Goal: Check status: Check status

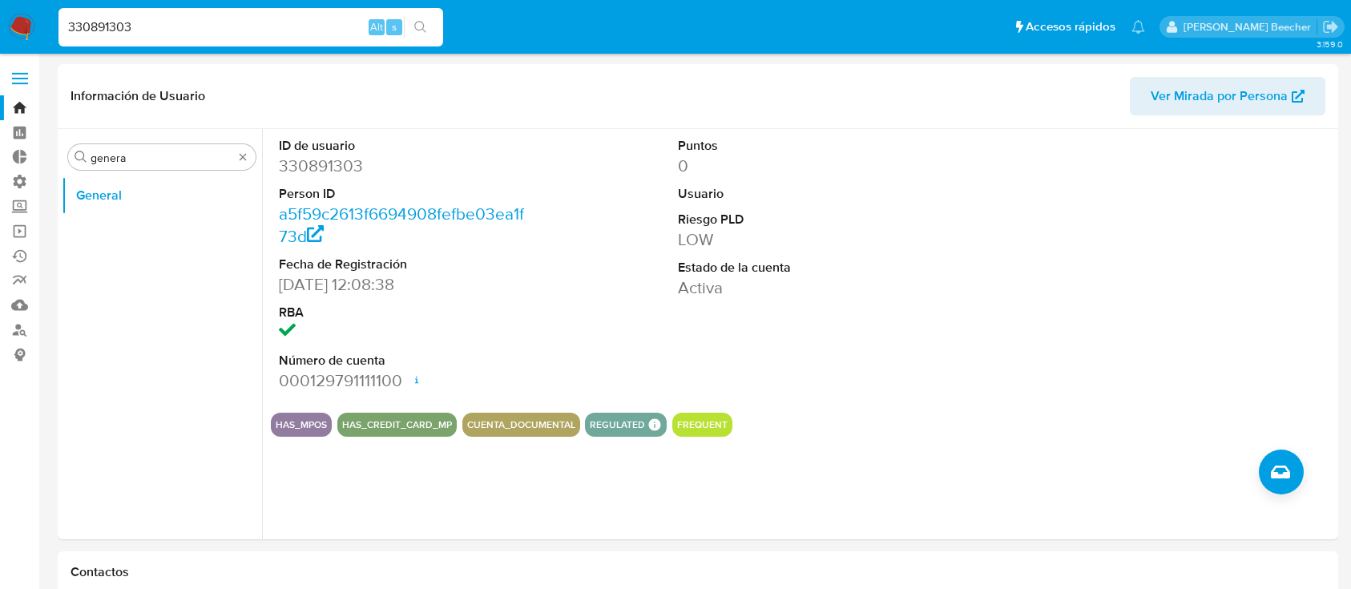
select select "10"
type input "280688736"
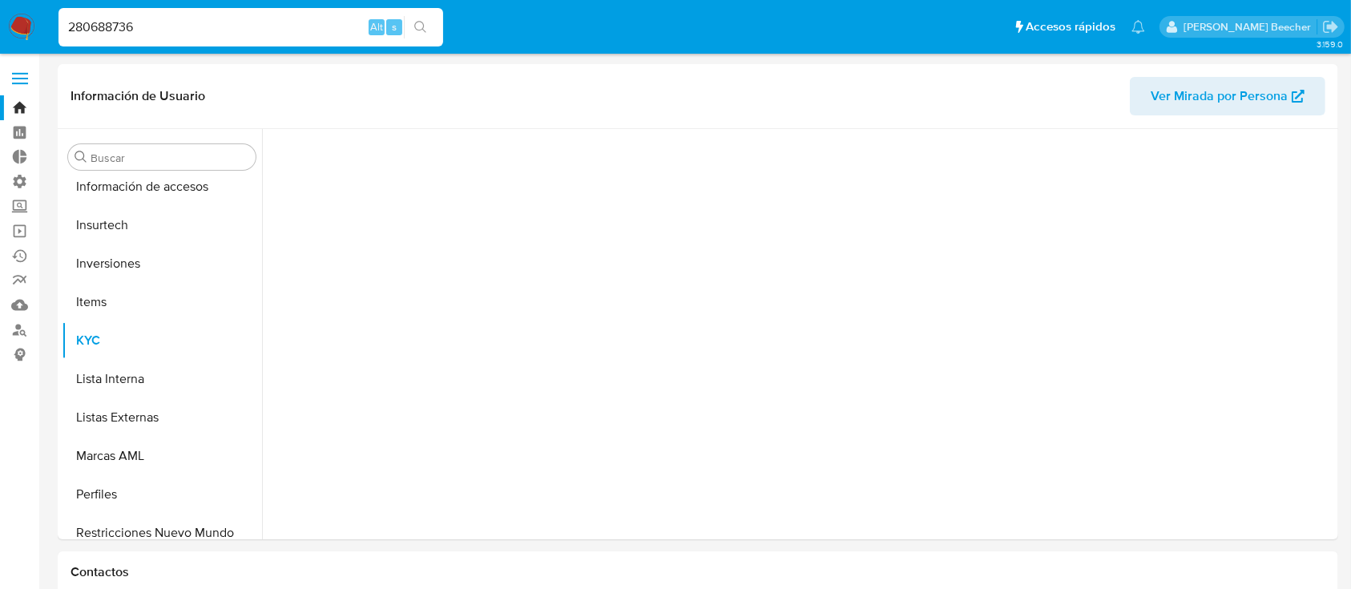
scroll to position [754, 0]
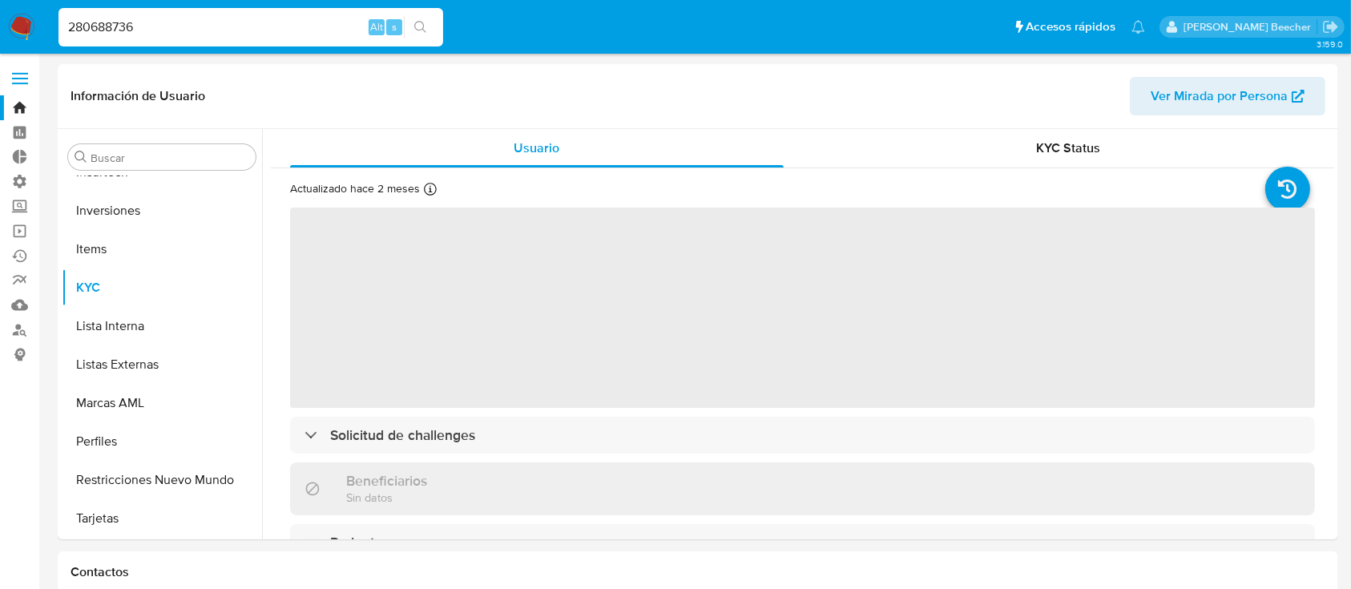
select select "10"
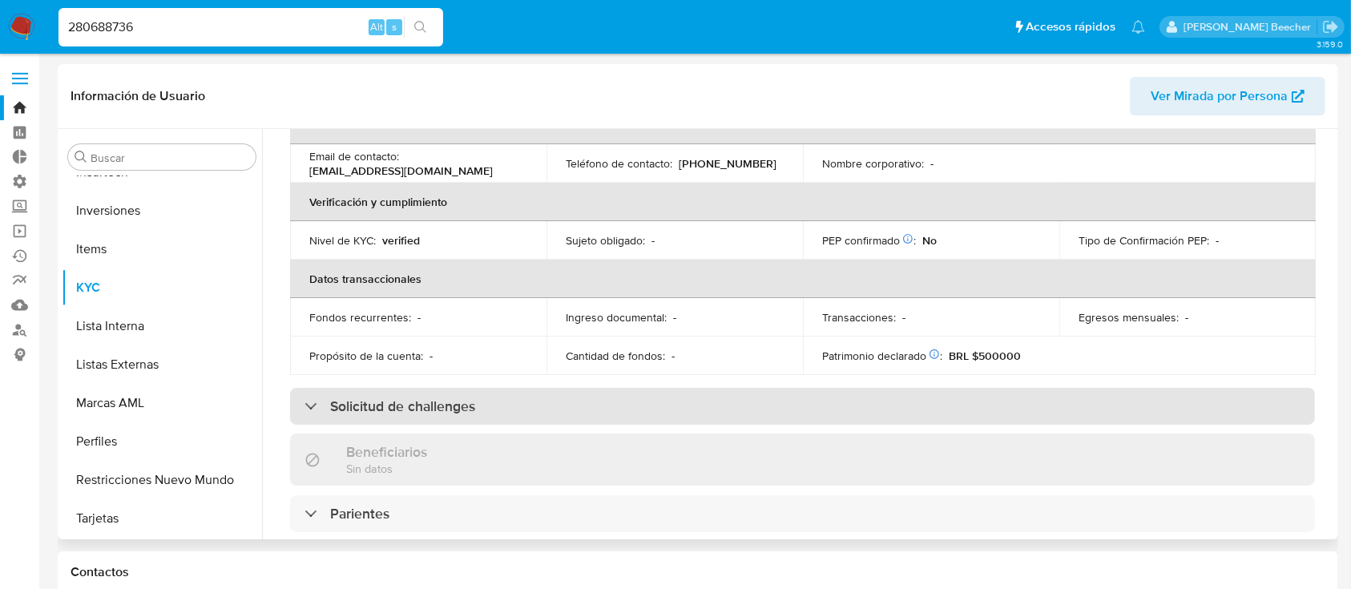
scroll to position [328, 0]
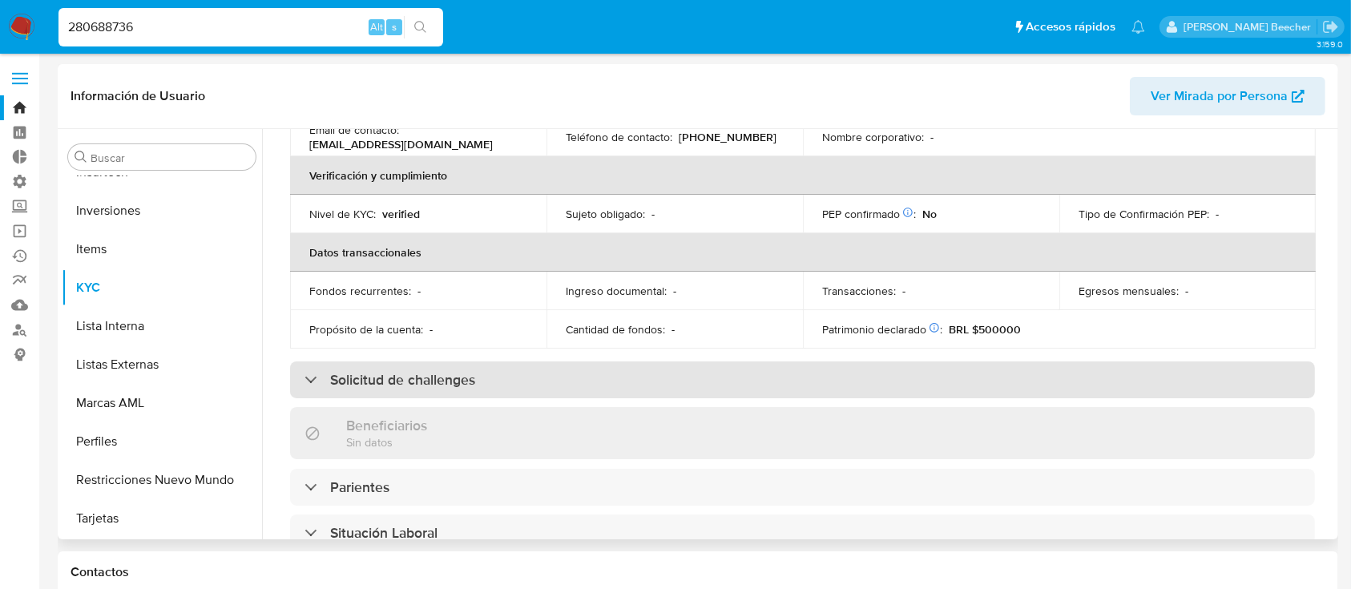
click at [449, 371] on h3 "Solicitud de challenges" at bounding box center [402, 380] width 145 height 18
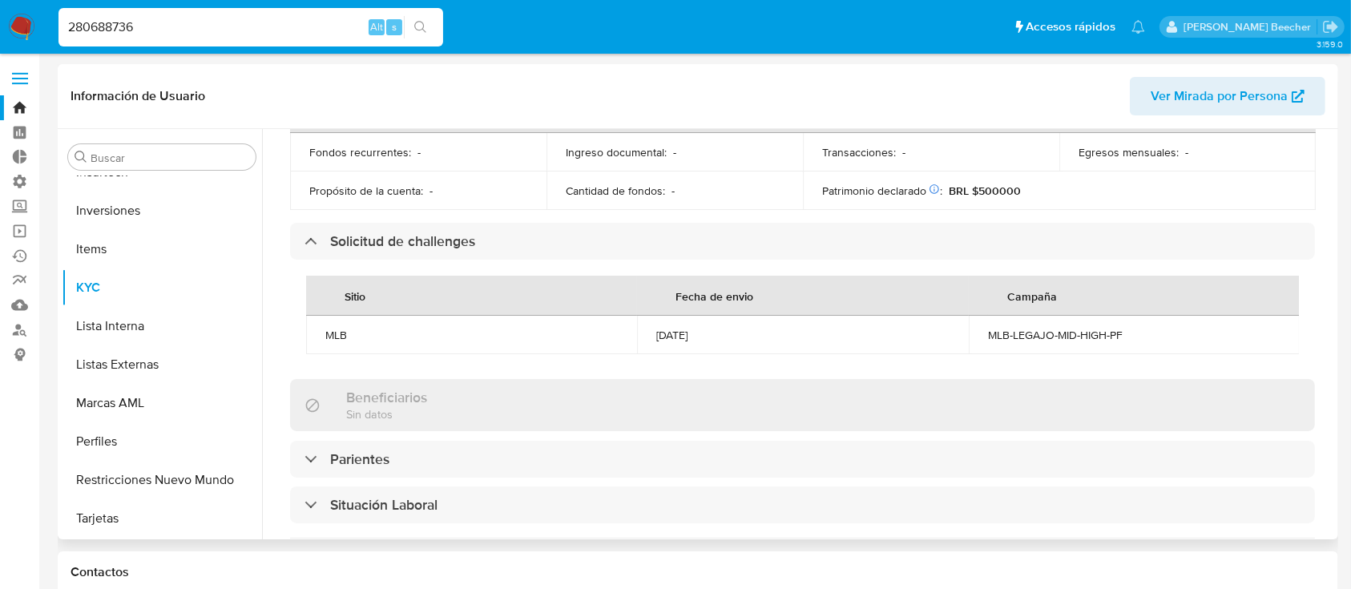
scroll to position [466, 0]
click at [675, 343] on td "[DATE]" at bounding box center [802, 336] width 331 height 38
click at [685, 333] on div "[DATE]" at bounding box center [802, 336] width 292 height 14
click at [685, 332] on div "[DATE]" at bounding box center [802, 336] width 292 height 14
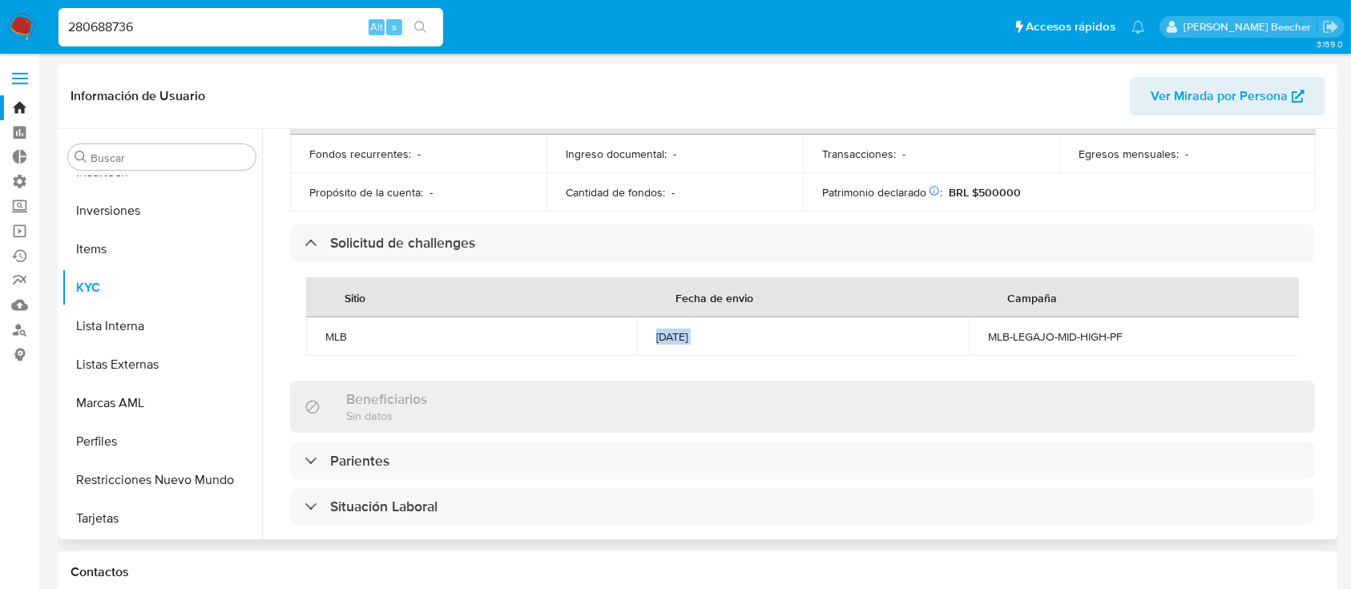
click at [688, 333] on div "[DATE]" at bounding box center [802, 336] width 292 height 14
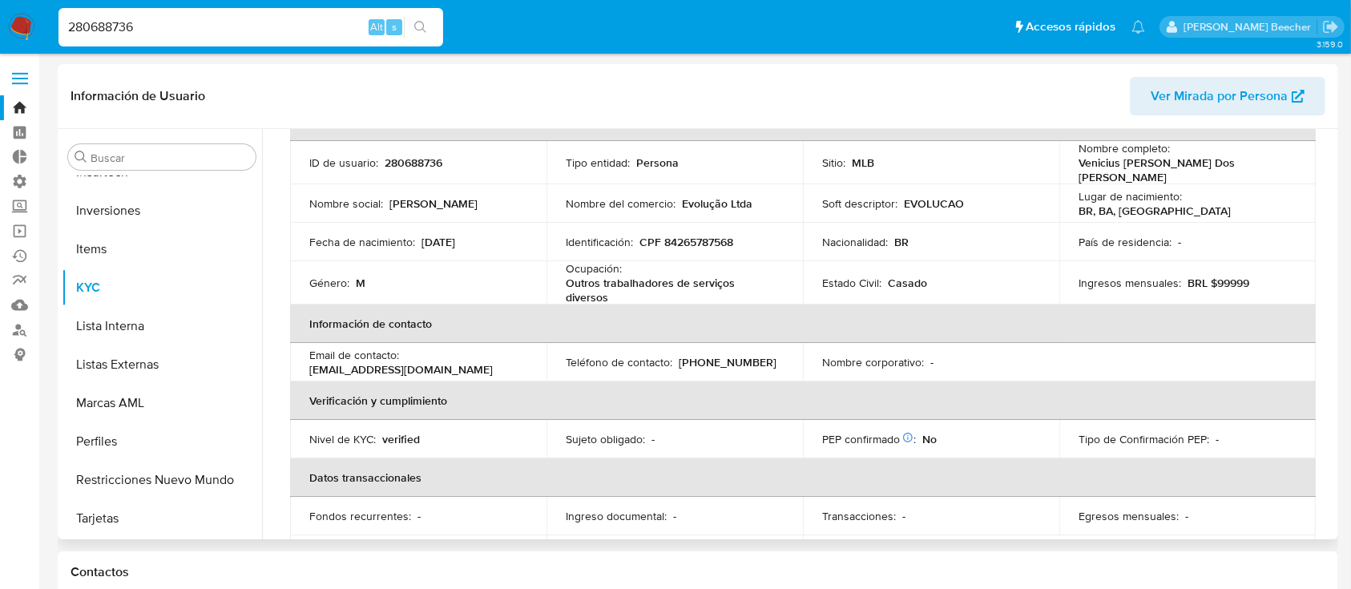
scroll to position [0, 0]
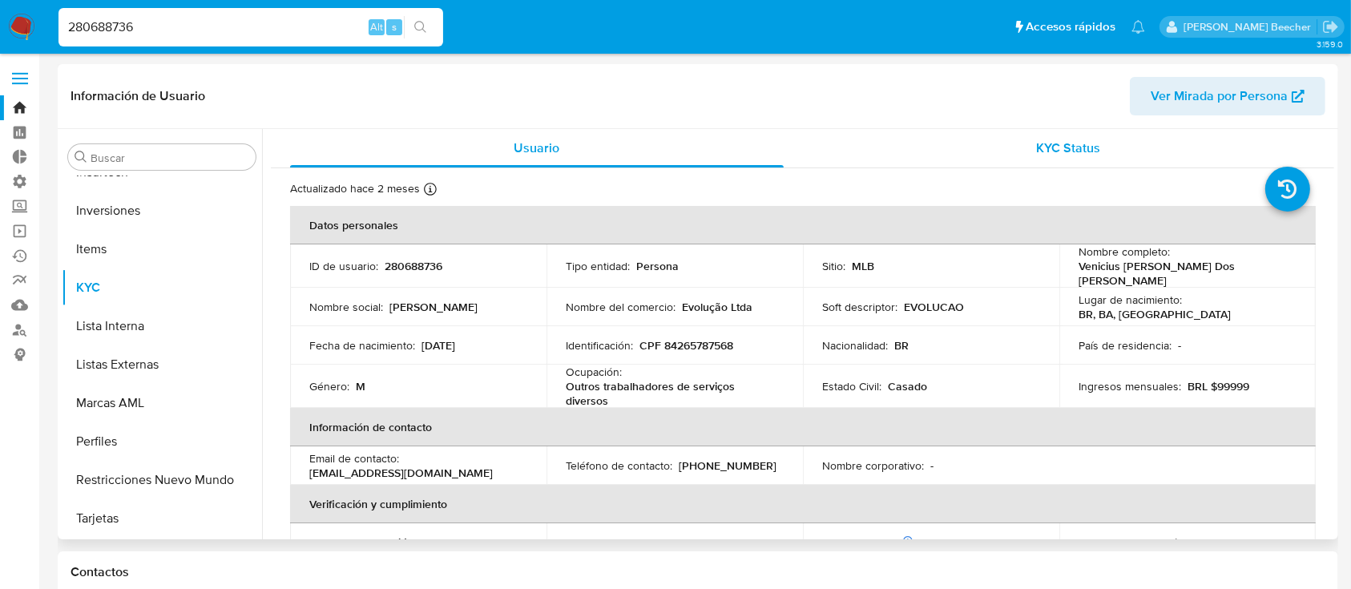
click at [1014, 153] on div "KYC Status" at bounding box center [1069, 148] width 494 height 38
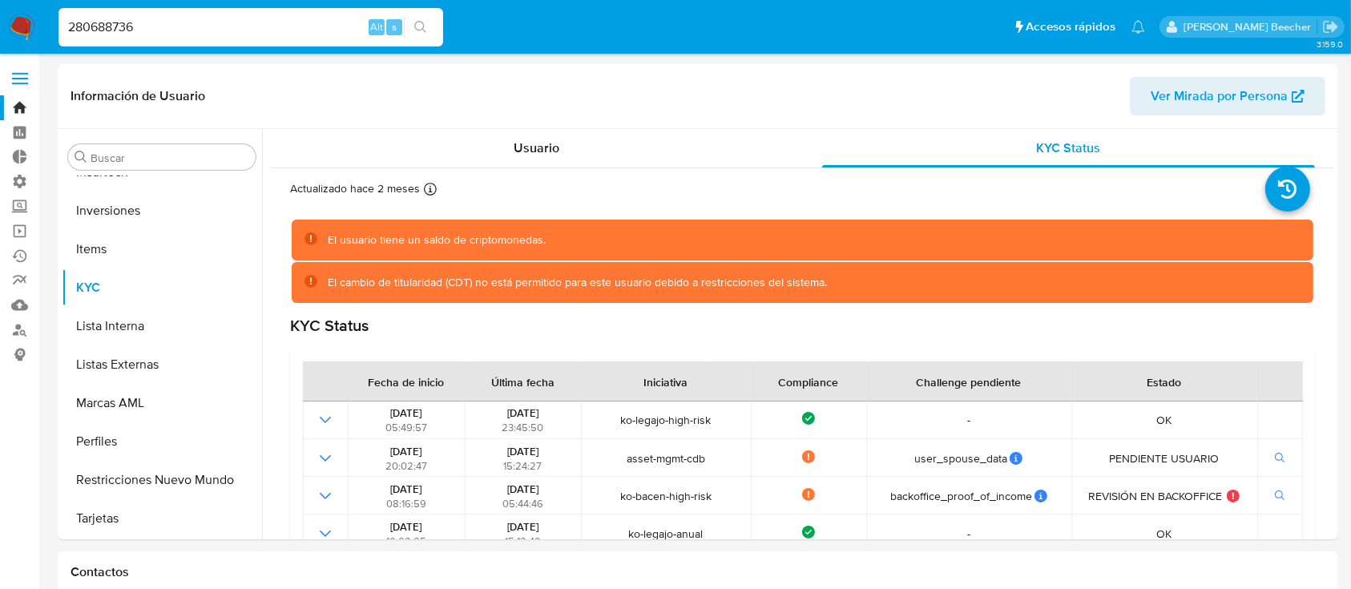
click at [252, 27] on input "280688736" at bounding box center [250, 27] width 385 height 21
click at [252, 26] on input "280688736" at bounding box center [250, 27] width 385 height 21
paste input "137724514"
type input "137724514"
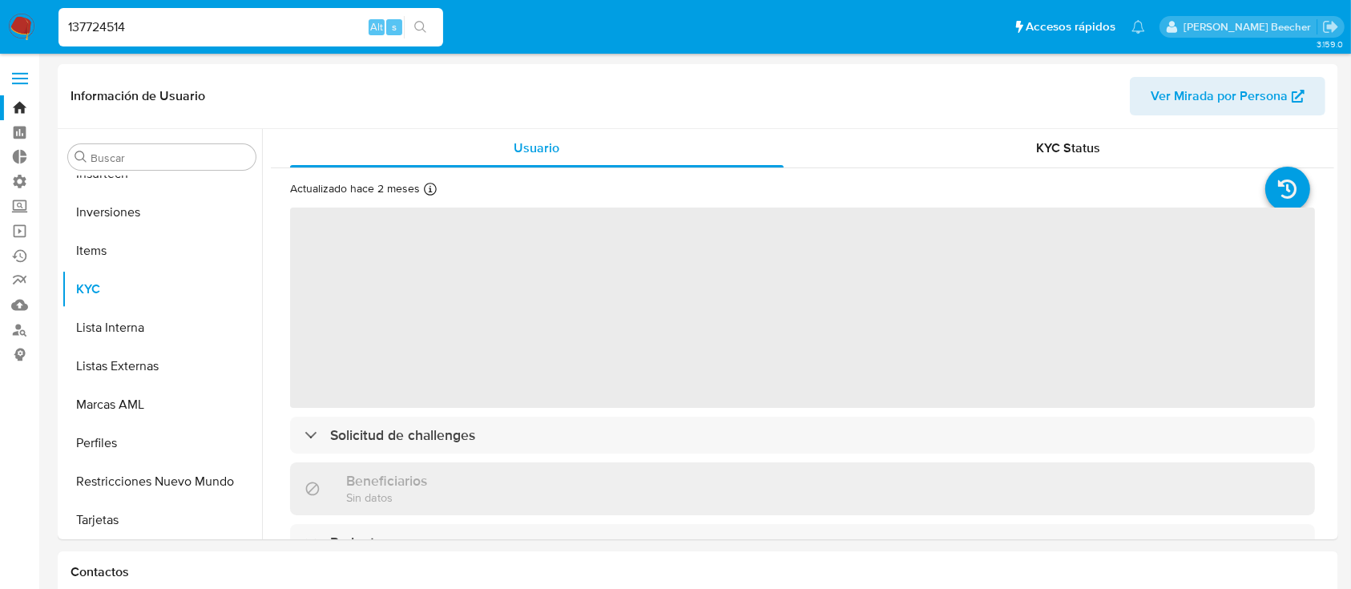
scroll to position [754, 0]
select select "10"
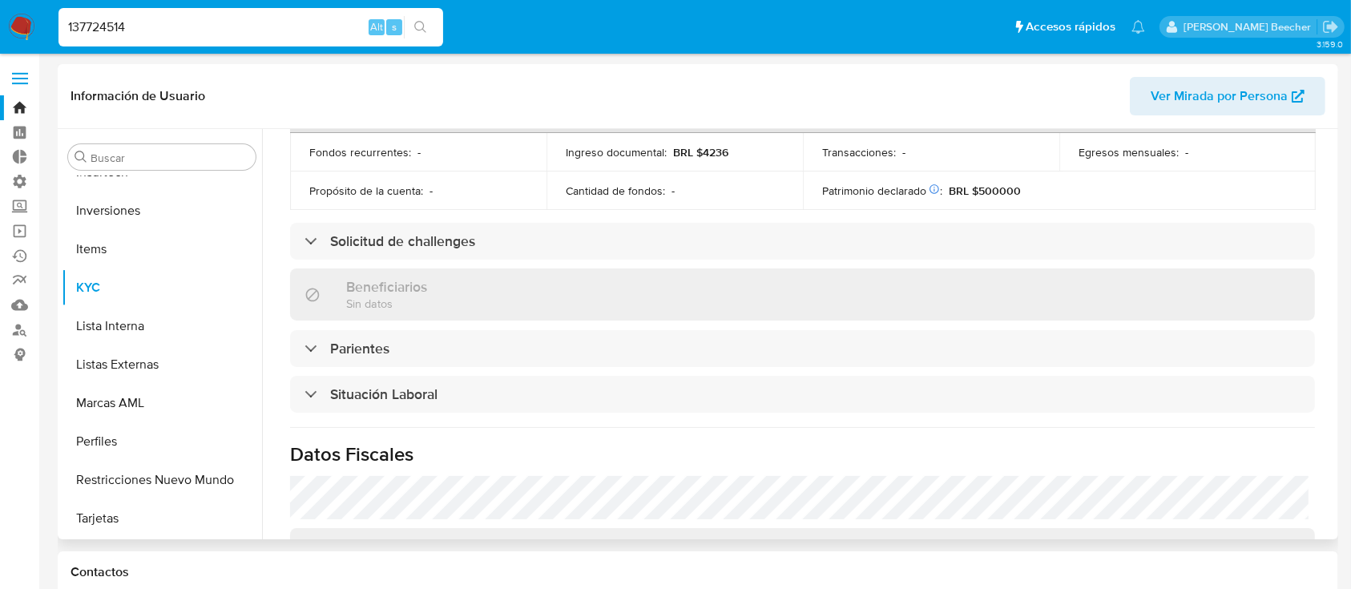
scroll to position [566, 0]
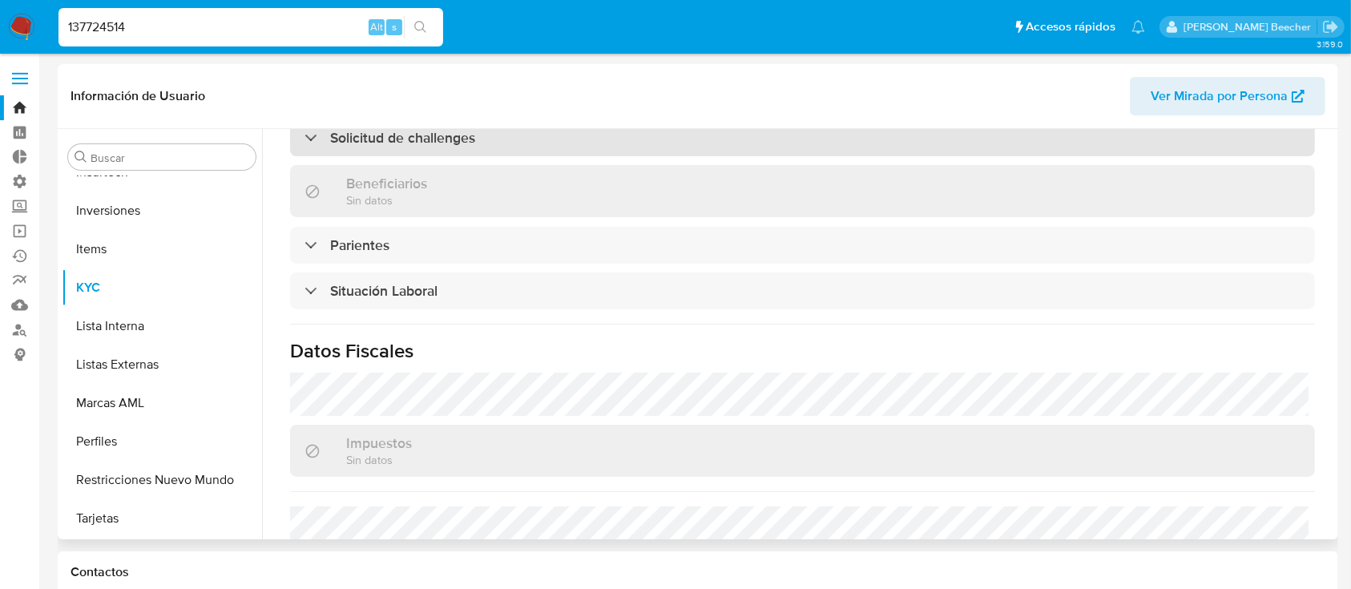
click at [422, 144] on h3 "Solicitud de challenges" at bounding box center [402, 138] width 145 height 18
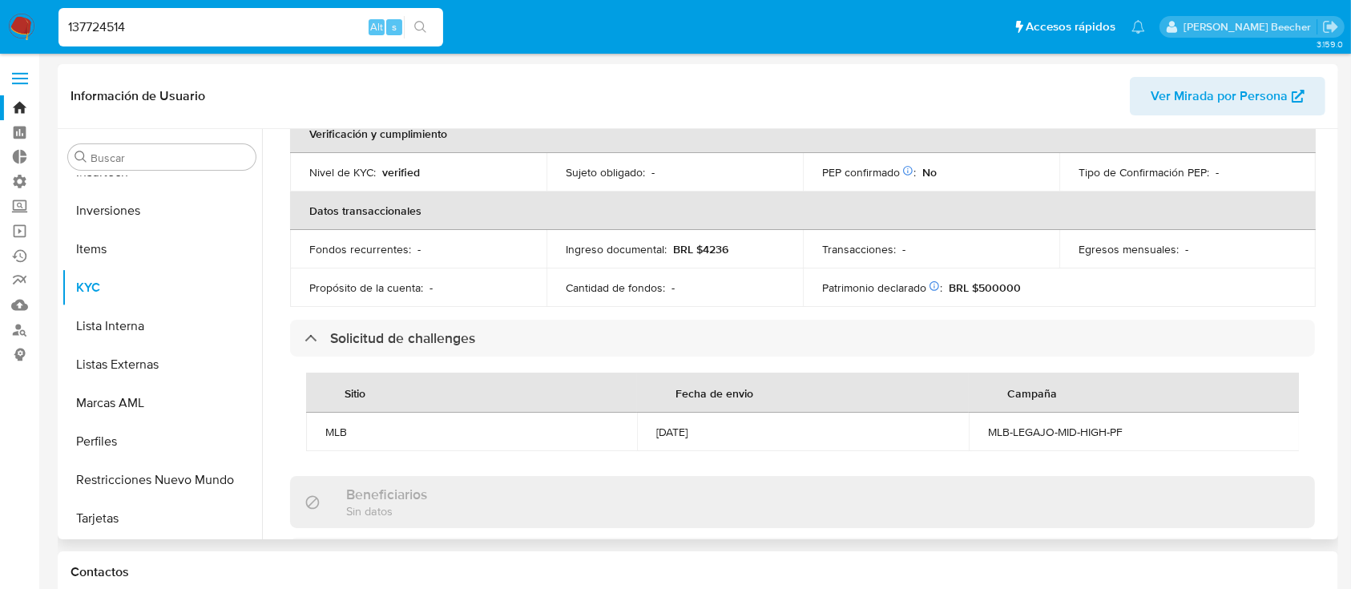
scroll to position [0, 0]
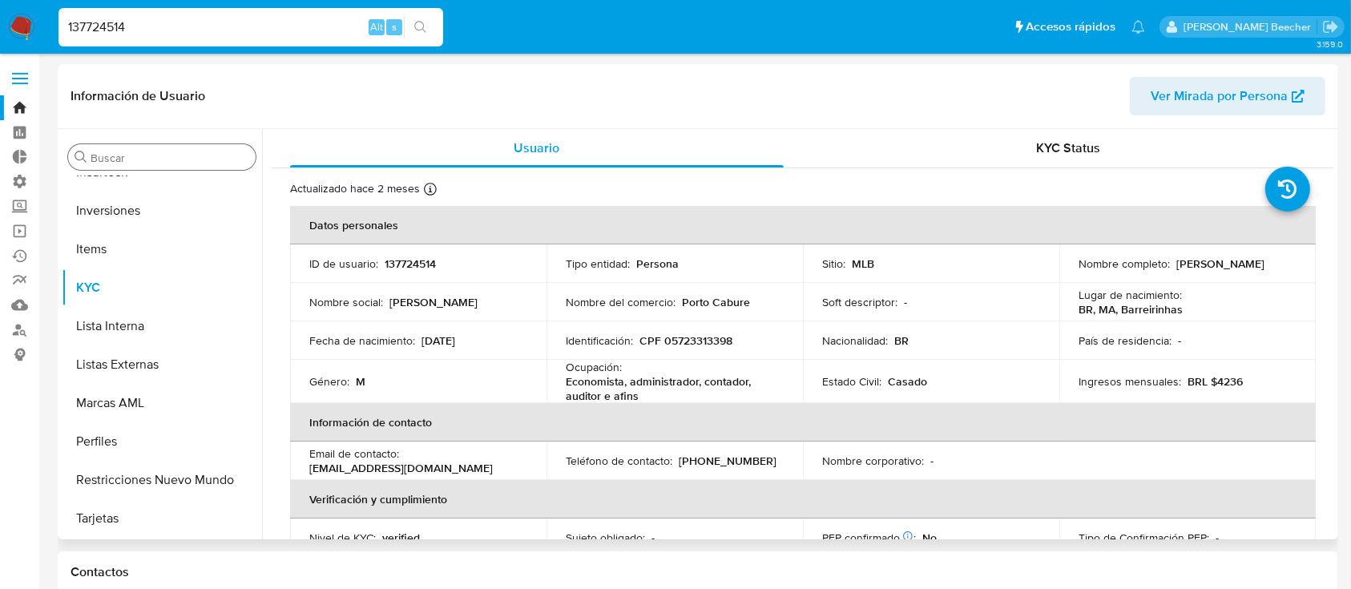
click at [163, 159] on input "Buscar" at bounding box center [170, 158] width 159 height 14
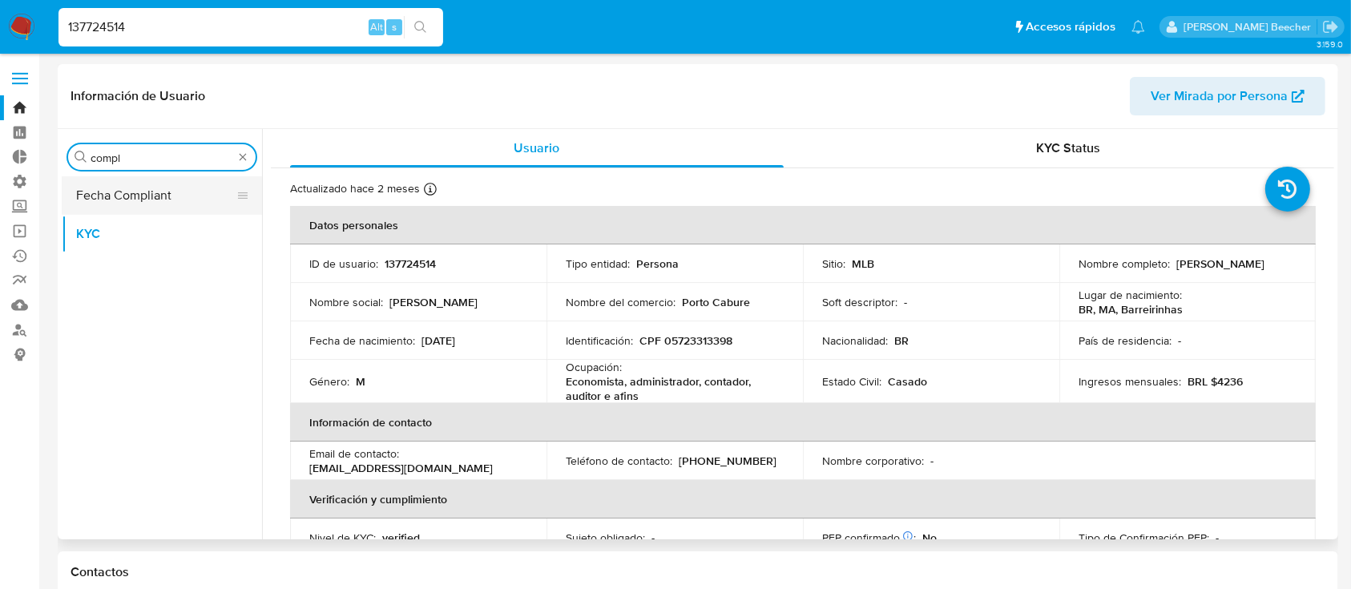
type input "compl"
click at [156, 192] on button "Fecha Compliant" at bounding box center [155, 195] width 187 height 38
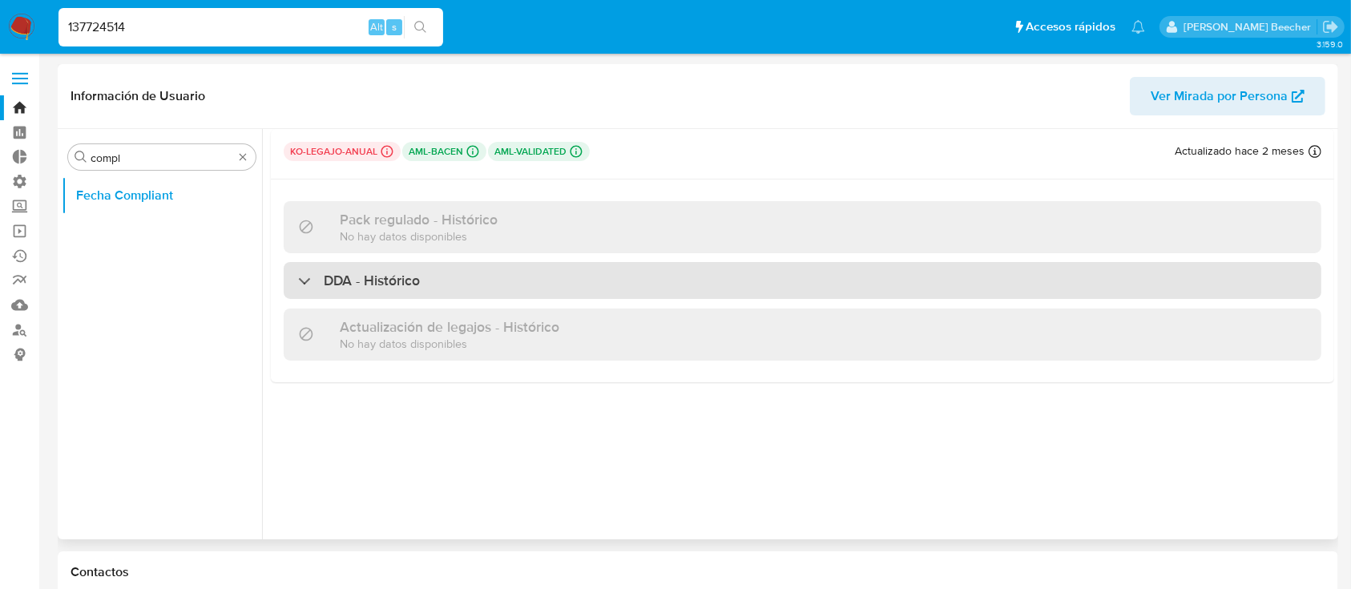
click at [617, 273] on div "DDA - Histórico" at bounding box center [803, 280] width 1038 height 37
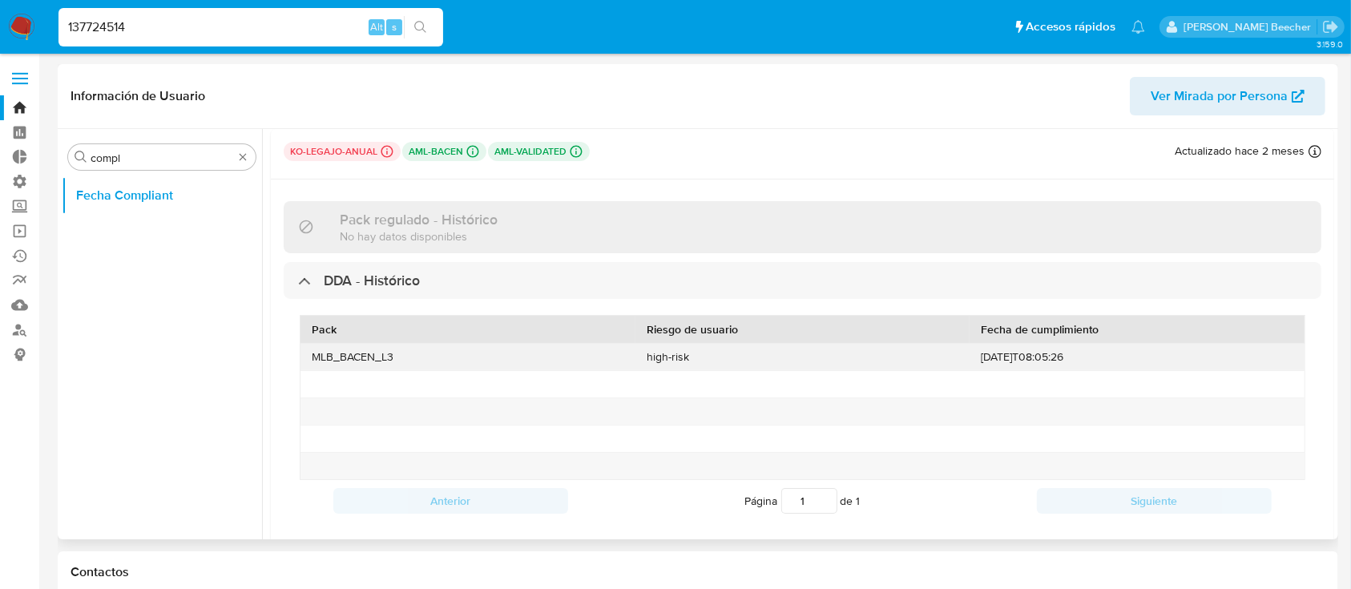
scroll to position [6, 0]
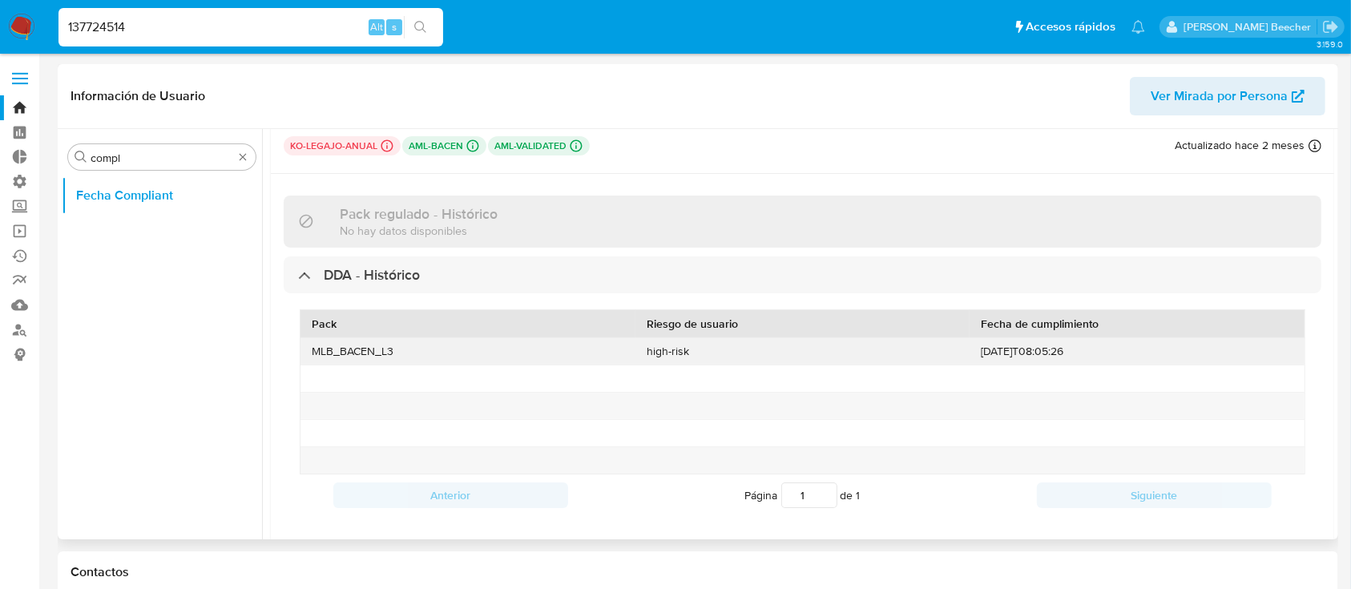
click at [1038, 349] on div "[DATE]T08:05:26" at bounding box center [1136, 351] width 335 height 26
click at [360, 355] on div "MLB_BACEN_L3" at bounding box center [467, 351] width 335 height 26
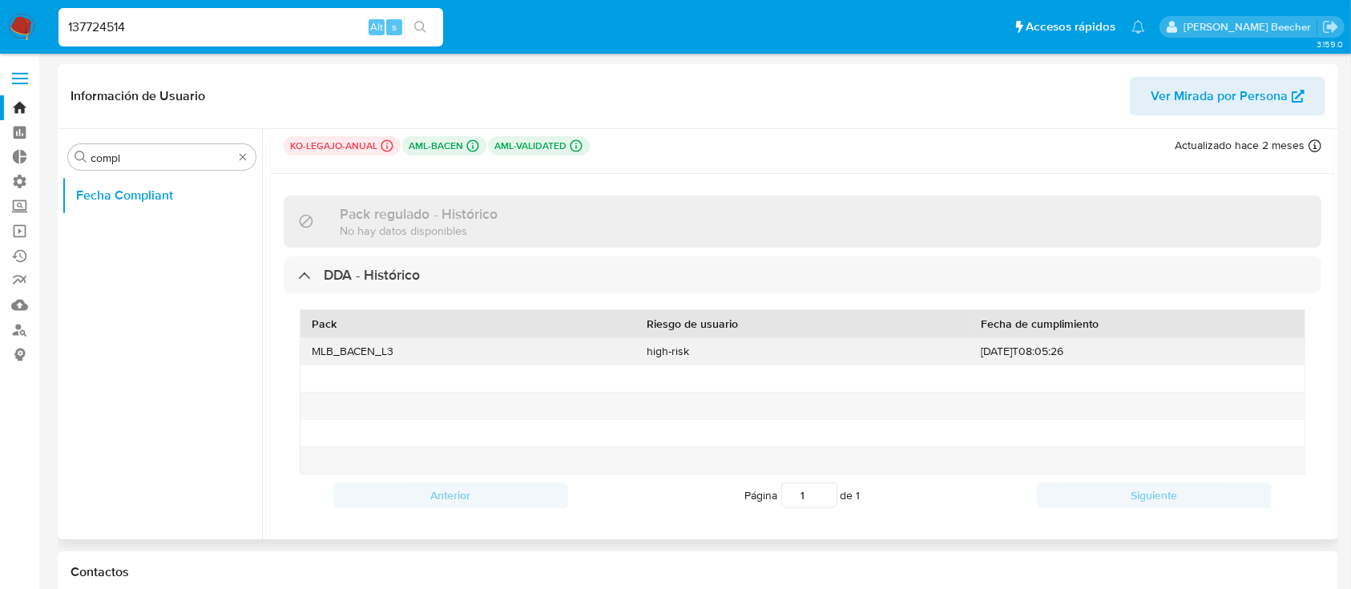
click at [360, 355] on div "MLB_BACEN_L3" at bounding box center [467, 351] width 335 height 26
click at [665, 349] on div "high-risk" at bounding box center [802, 351] width 335 height 26
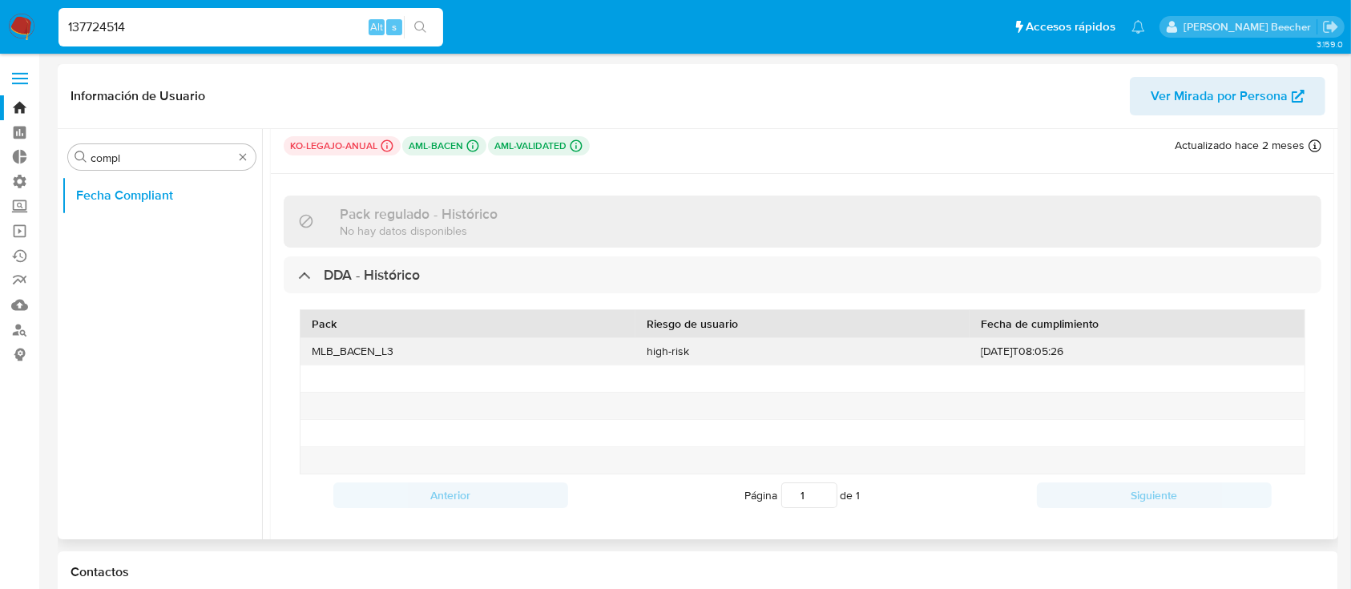
click at [757, 357] on div "high-risk" at bounding box center [802, 351] width 335 height 26
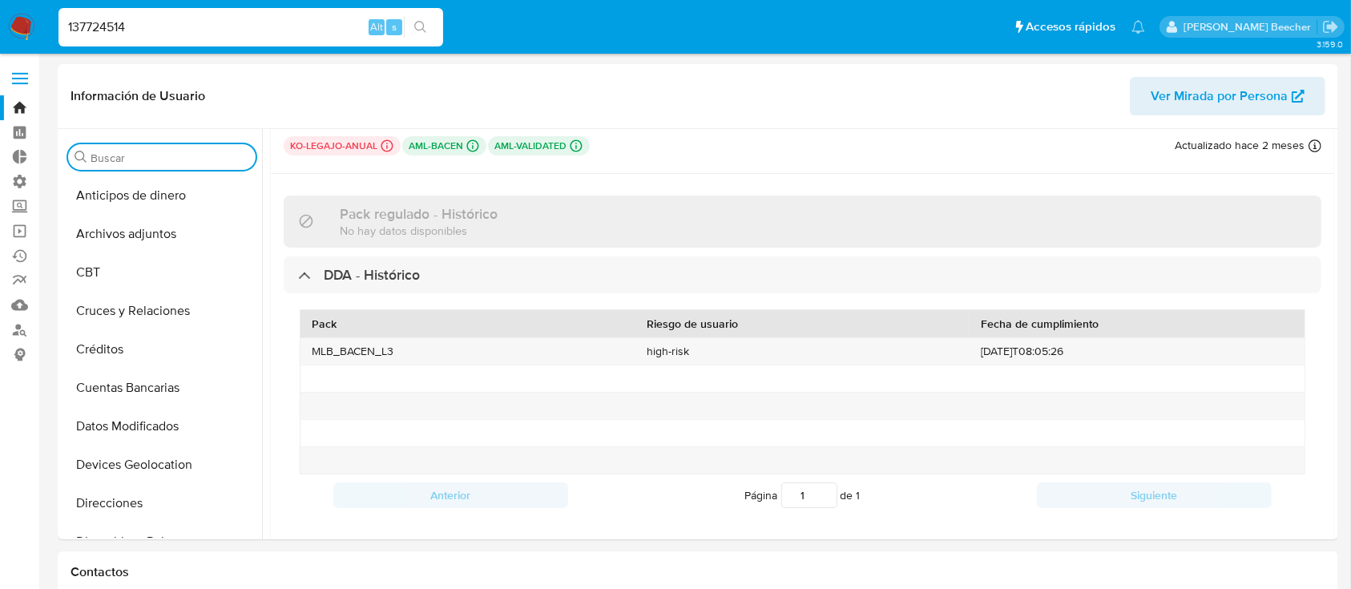
click at [256, 18] on input "137724514" at bounding box center [250, 27] width 385 height 21
paste input "113744841"
type input "1113744841"
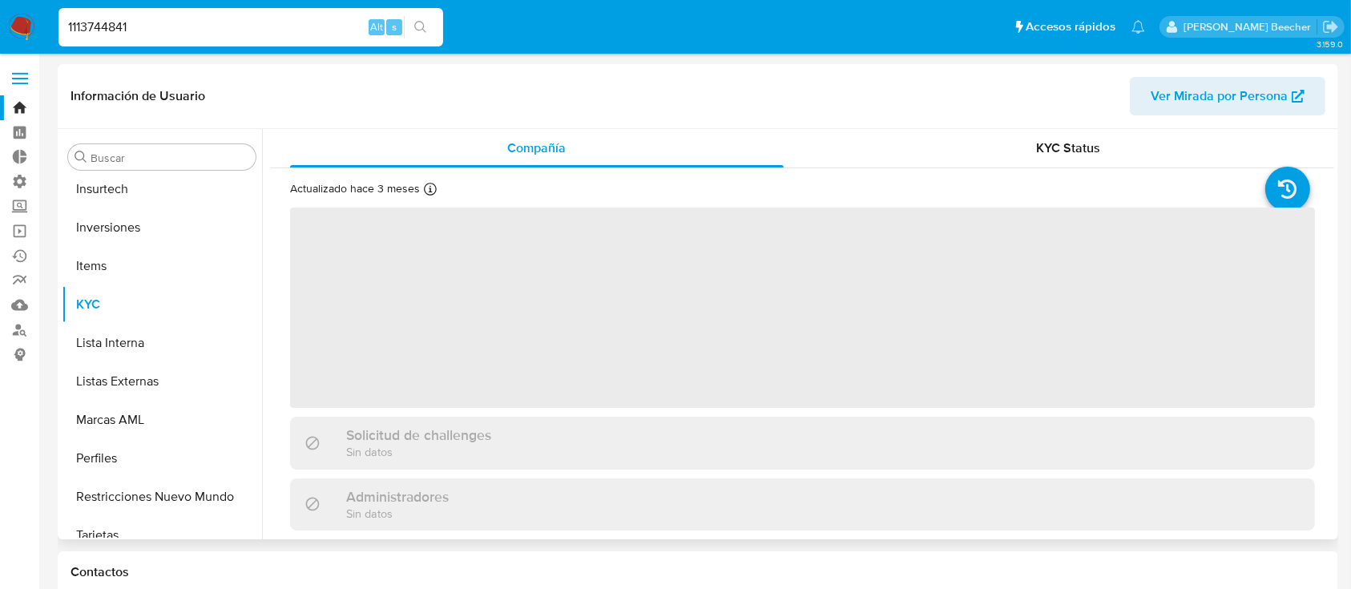
scroll to position [754, 0]
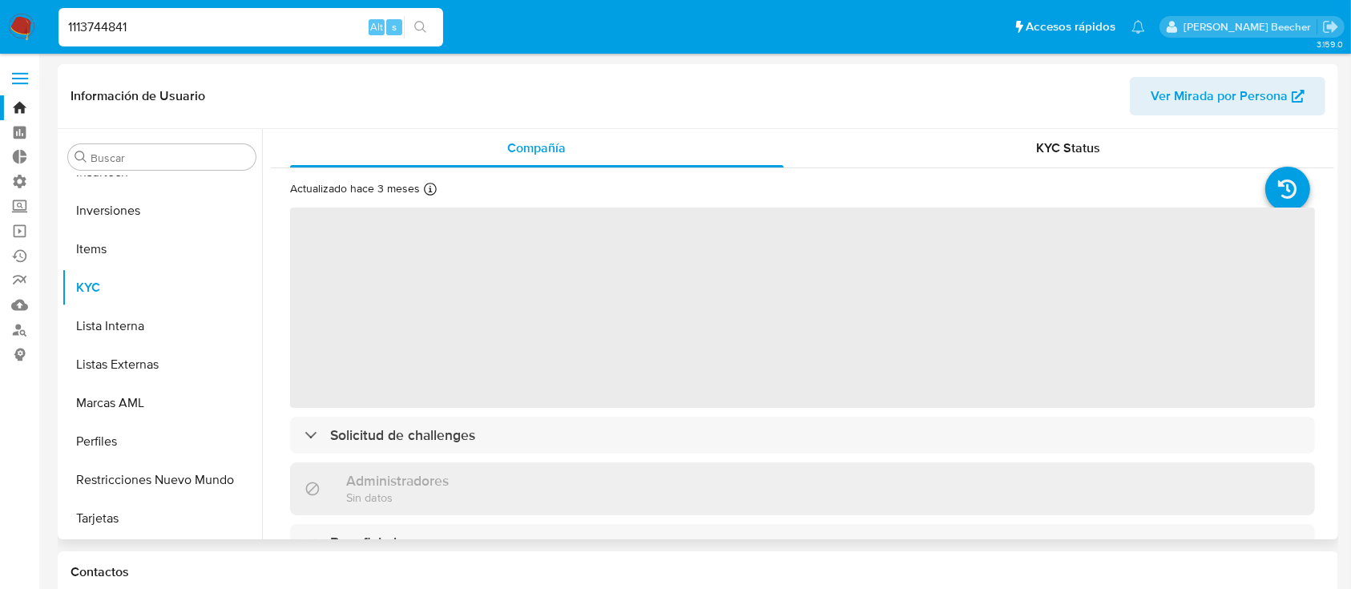
select select "10"
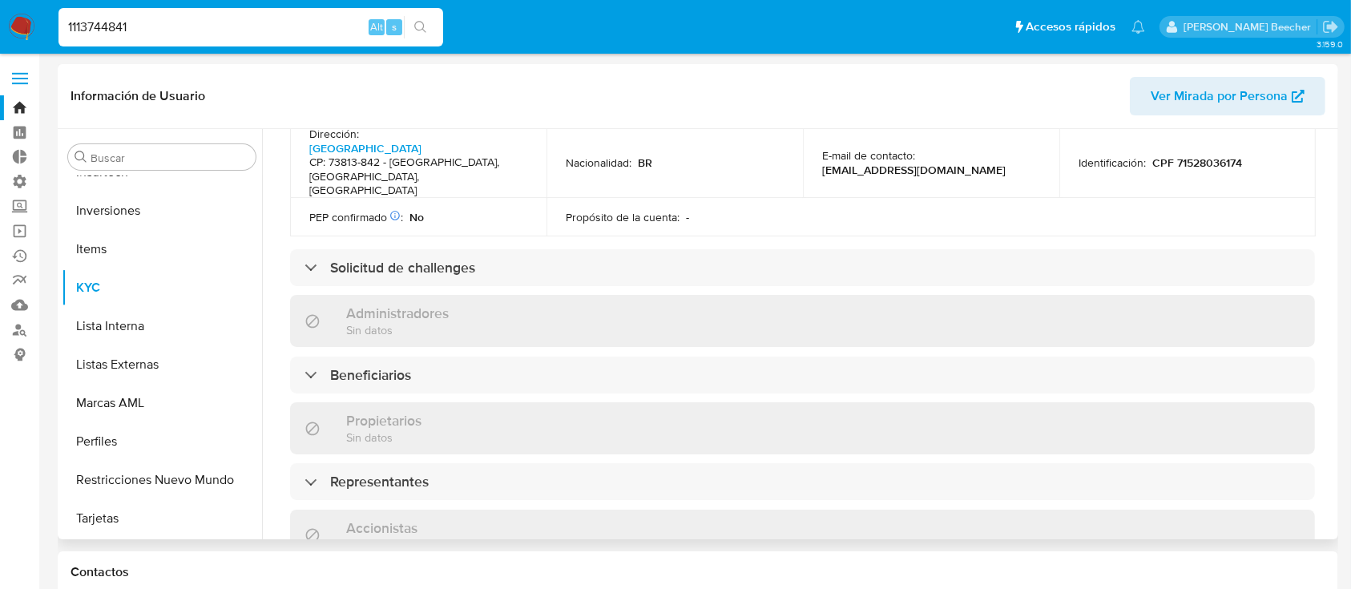
scroll to position [578, 0]
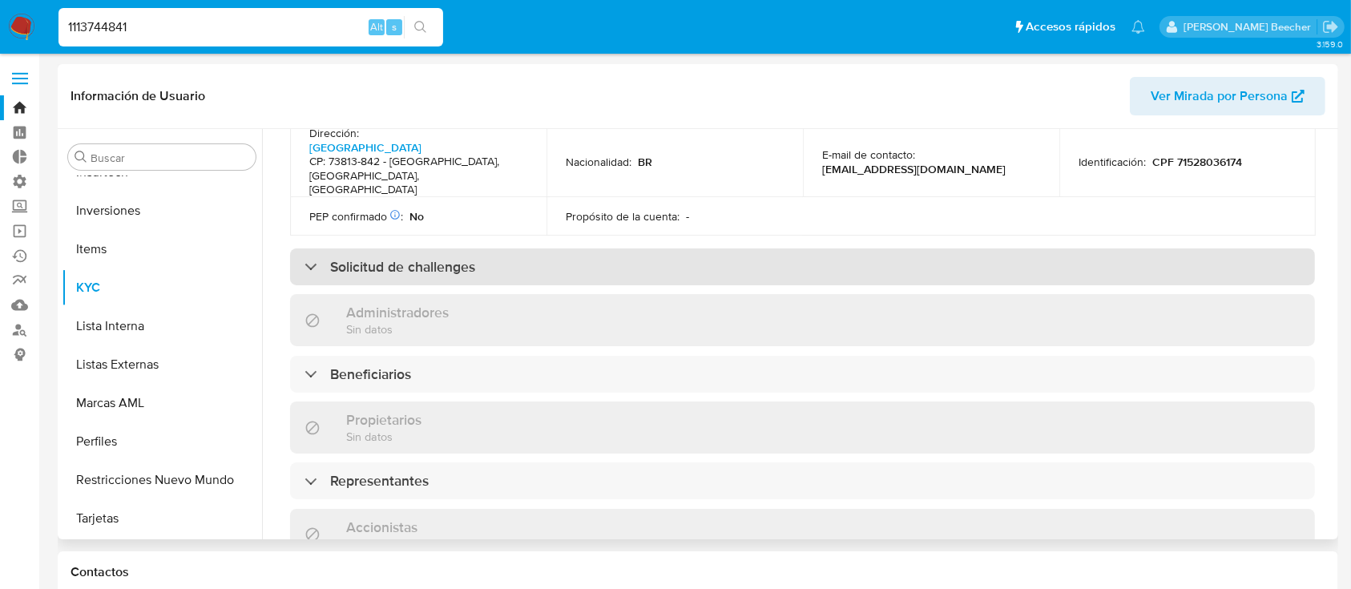
click at [391, 258] on h3 "Solicitud de challenges" at bounding box center [402, 267] width 145 height 18
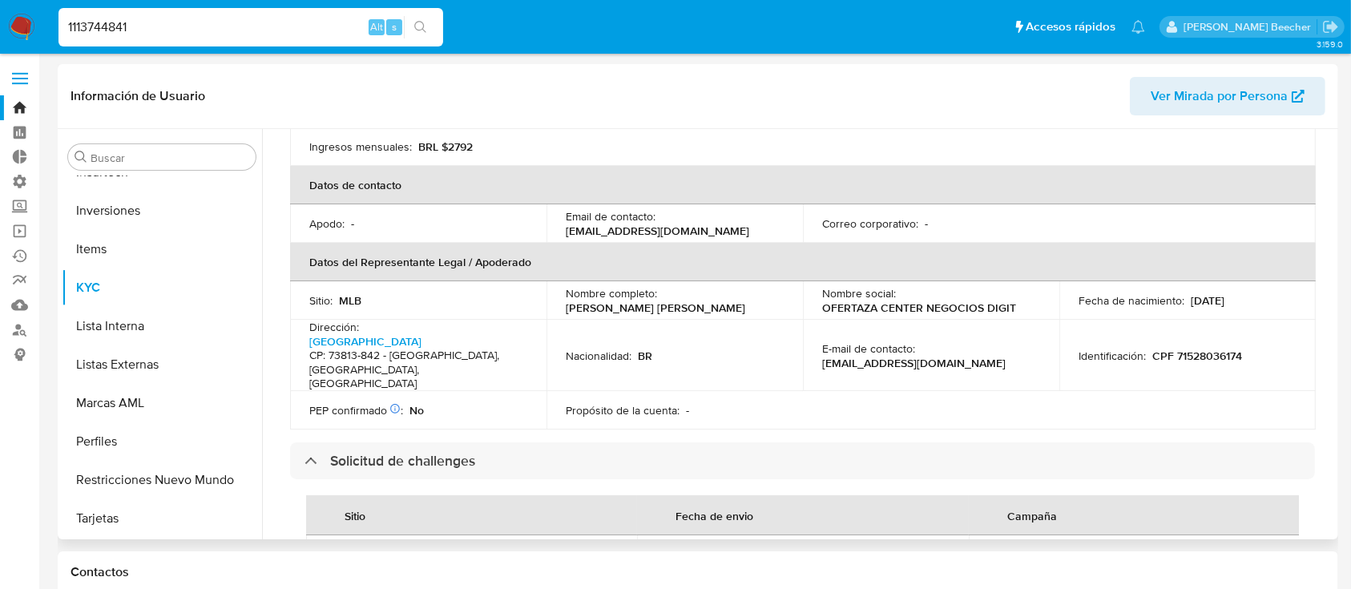
scroll to position [0, 0]
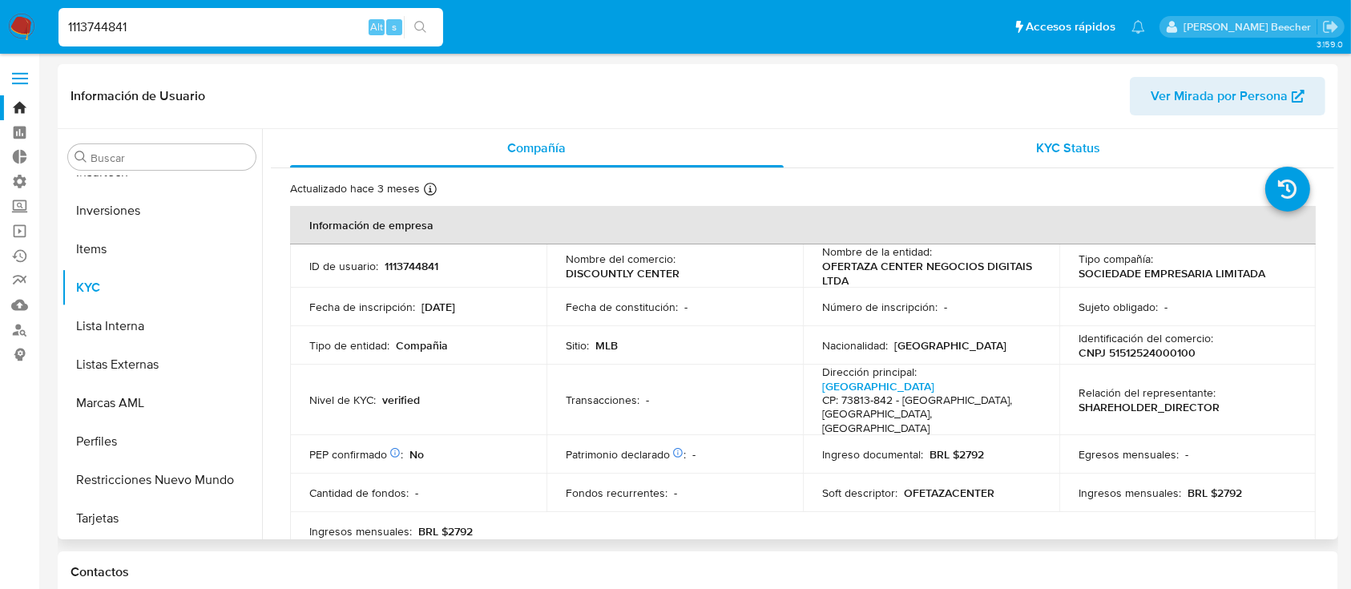
click at [1064, 159] on div "KYC Status" at bounding box center [1069, 148] width 494 height 38
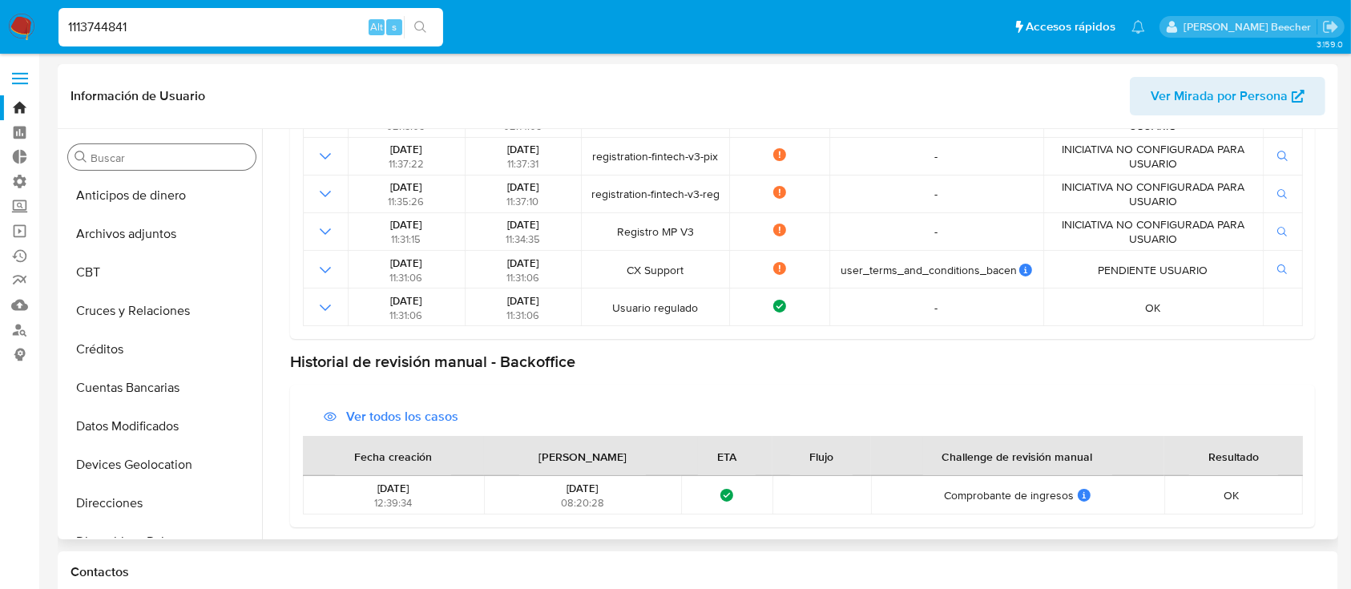
click at [159, 163] on input "Buscar" at bounding box center [170, 158] width 159 height 14
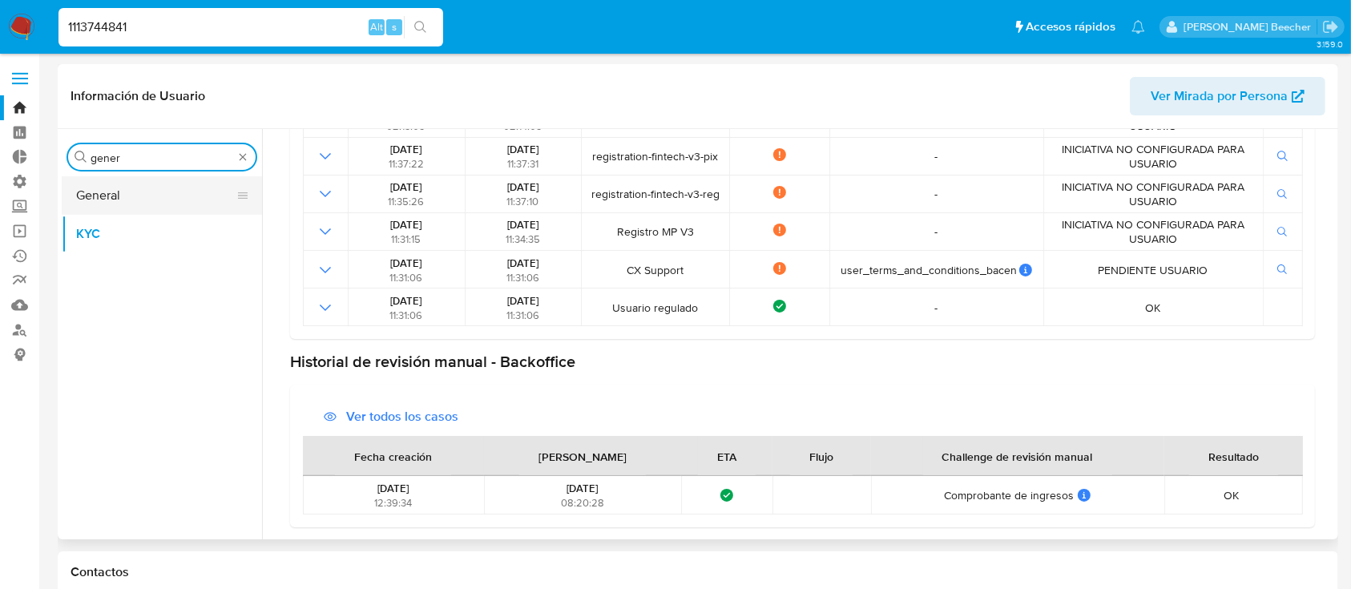
type input "gener"
